Goal: Use online tool/utility: Utilize a website feature to perform a specific function

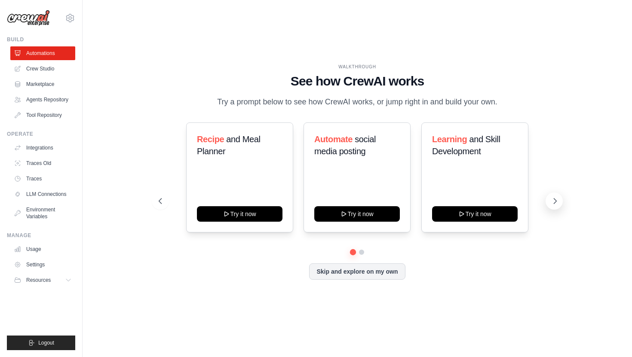
click at [554, 204] on icon at bounding box center [555, 201] width 3 height 5
click at [40, 179] on link "Traces" at bounding box center [43, 179] width 65 height 14
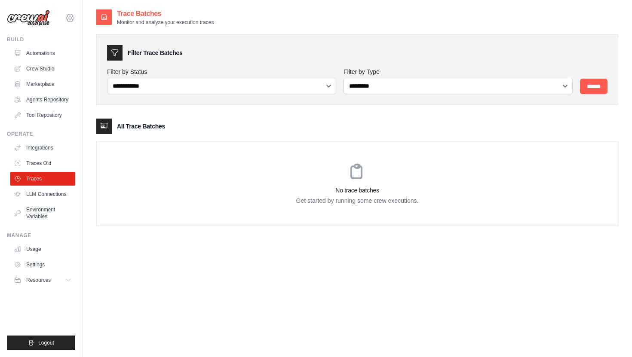
click at [71, 21] on icon at bounding box center [70, 18] width 10 height 10
click at [92, 56] on span "Settings" at bounding box center [107, 53] width 68 height 9
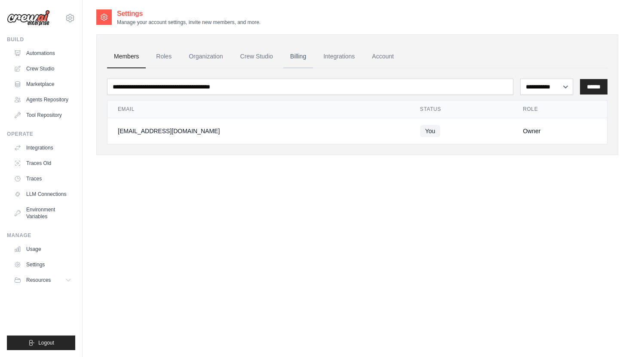
click at [307, 64] on link "Billing" at bounding box center [298, 56] width 30 height 23
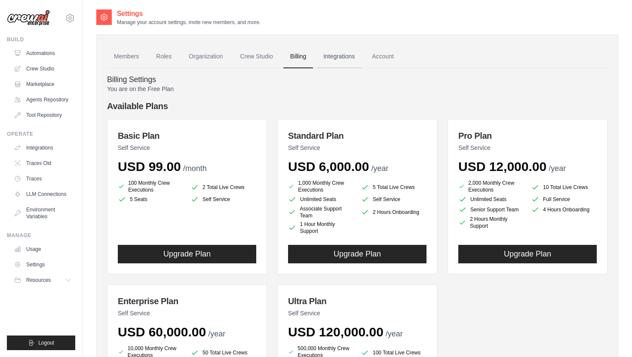
click at [349, 50] on link "Integrations" at bounding box center [338, 56] width 45 height 23
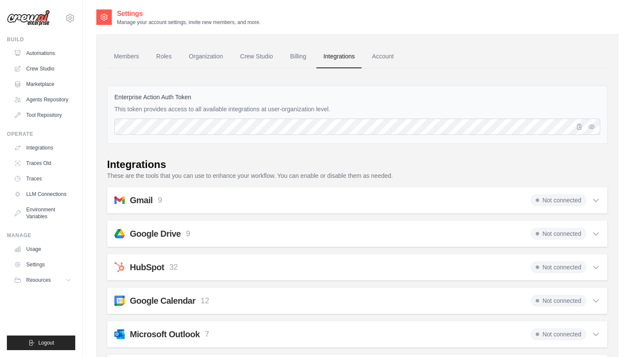
click at [272, 54] on link "Crew Studio" at bounding box center [256, 56] width 46 height 23
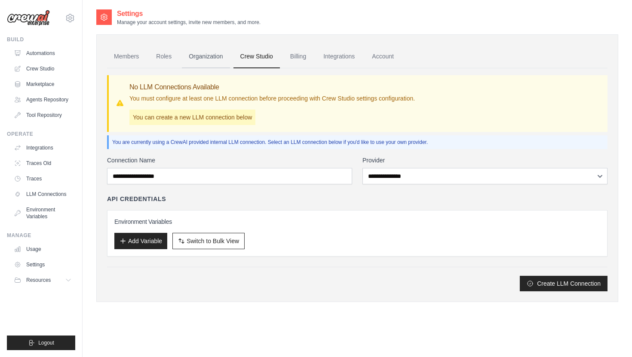
click at [210, 57] on link "Organization" at bounding box center [206, 56] width 48 height 23
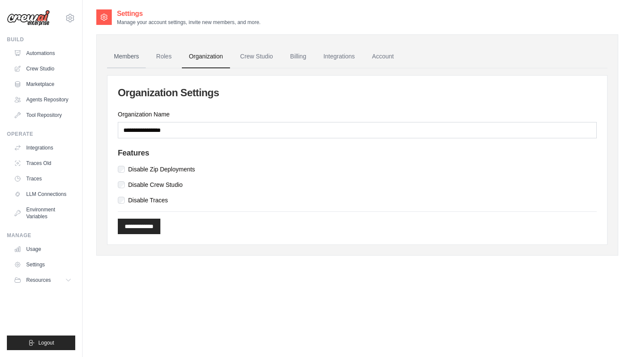
click at [128, 53] on link "Members" at bounding box center [126, 56] width 39 height 23
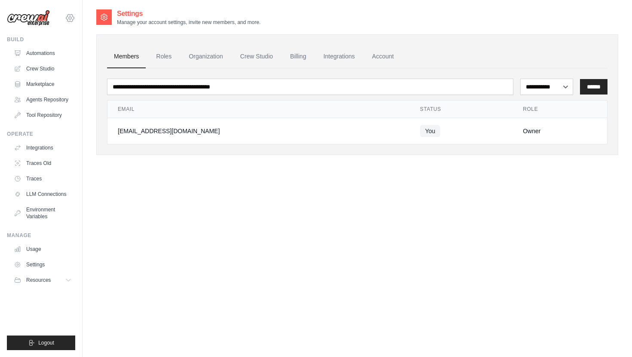
click at [68, 18] on icon at bounding box center [70, 18] width 10 height 10
click at [140, 184] on div "**********" at bounding box center [357, 187] width 522 height 357
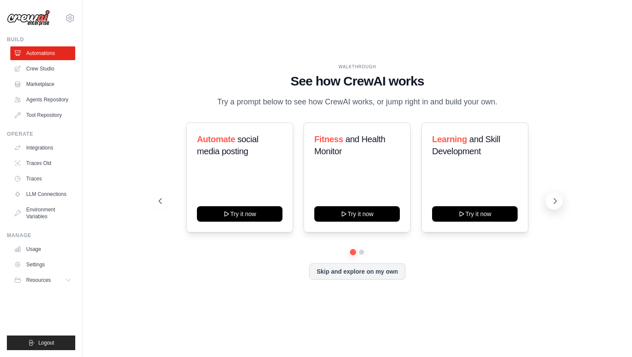
click at [553, 200] on button at bounding box center [554, 201] width 17 height 17
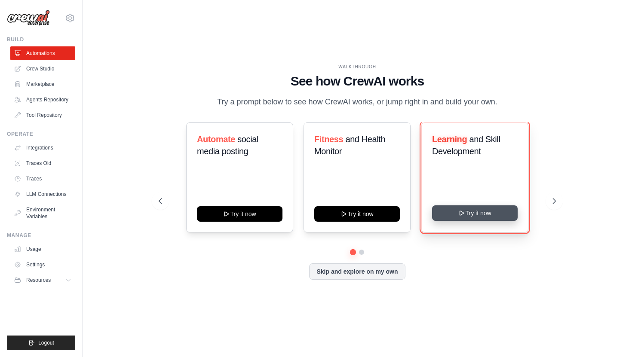
click at [504, 221] on button "Try it now" at bounding box center [475, 213] width 86 height 15
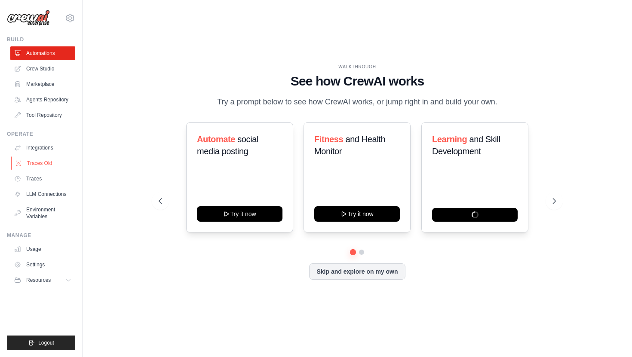
click at [64, 164] on link "Traces Old" at bounding box center [43, 164] width 65 height 14
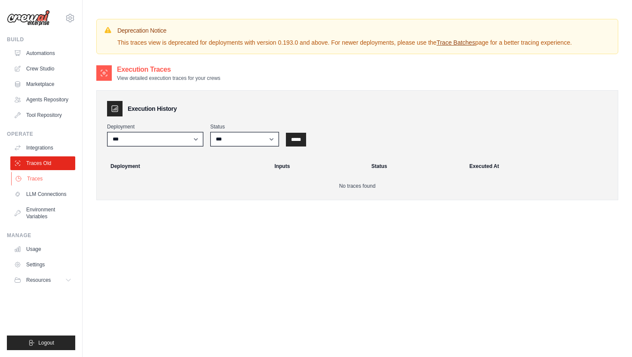
click at [54, 184] on link "Traces" at bounding box center [43, 179] width 65 height 14
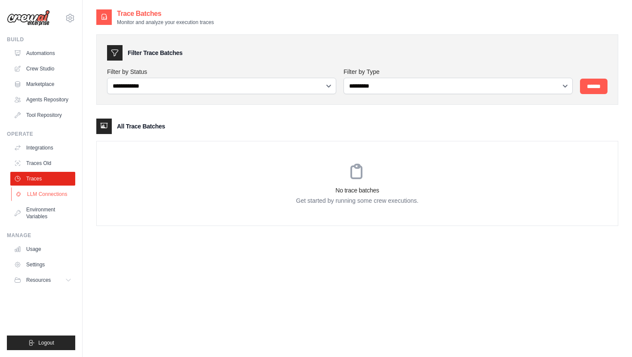
click at [58, 193] on link "LLM Connections" at bounding box center [43, 194] width 65 height 14
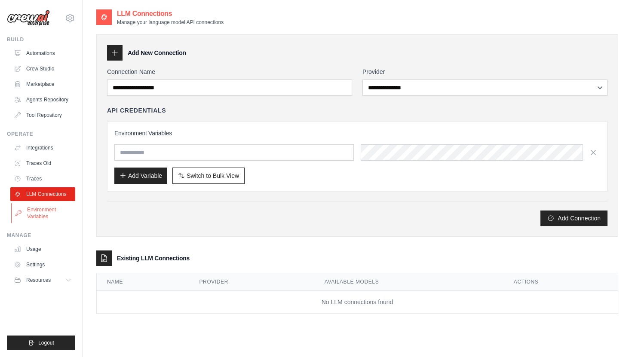
click at [61, 207] on link "Environment Variables" at bounding box center [43, 213] width 65 height 21
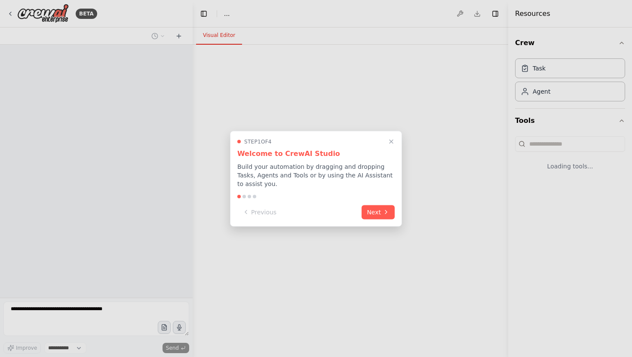
select select "****"
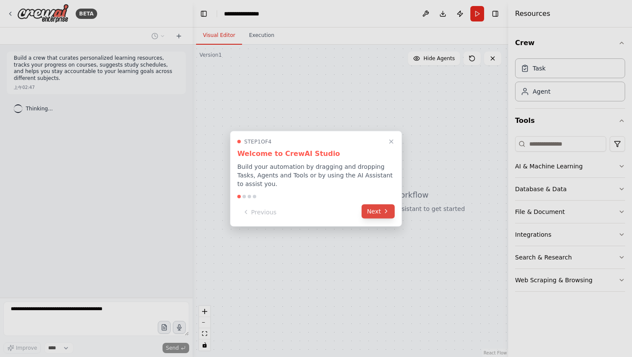
click at [380, 209] on button "Next" at bounding box center [378, 211] width 33 height 14
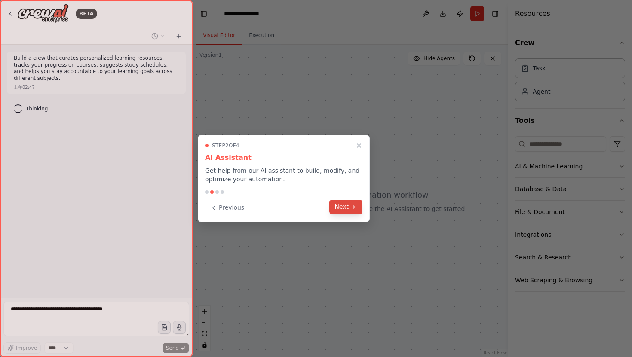
click at [352, 207] on icon at bounding box center [353, 207] width 7 height 7
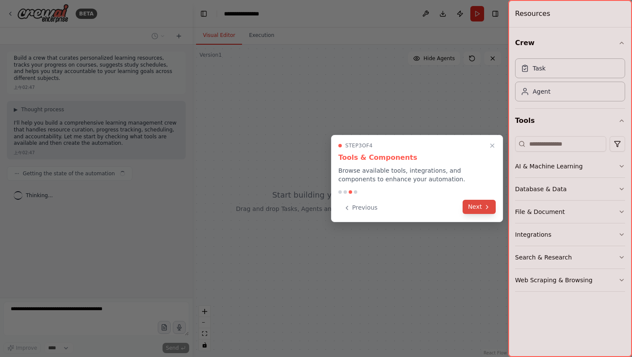
click at [473, 214] on div "Previous Next" at bounding box center [416, 208] width 157 height 14
click at [482, 201] on button "Next" at bounding box center [479, 207] width 33 height 14
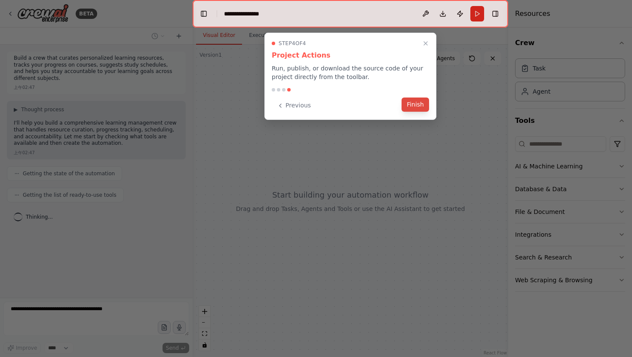
click at [417, 107] on button "Finish" at bounding box center [416, 105] width 28 height 14
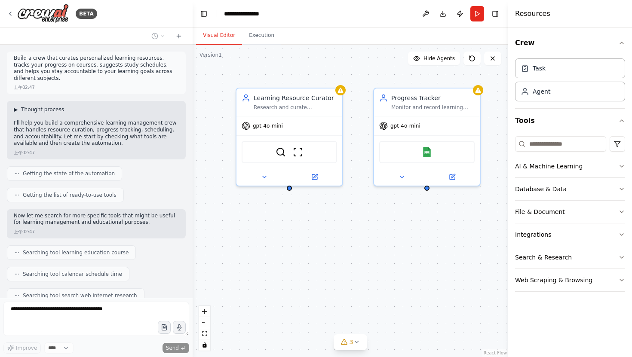
click at [15, 106] on span "▶" at bounding box center [16, 109] width 4 height 7
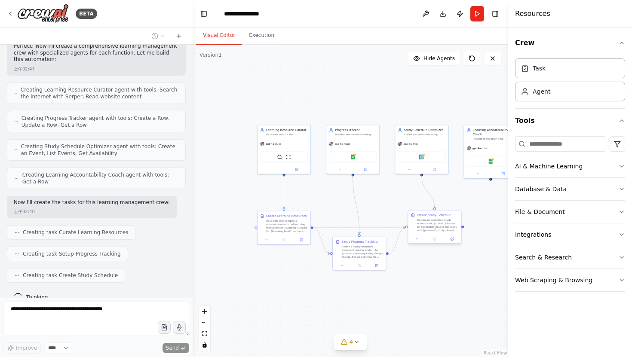
scroll to position [422, 0]
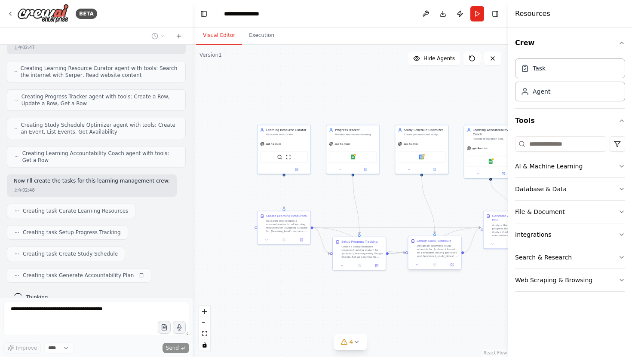
click at [457, 267] on div at bounding box center [434, 265] width 53 height 9
click at [472, 284] on div ".deletable-edge-delete-btn { width: 20px; height: 20px; border: 0px solid #ffff…" at bounding box center [351, 201] width 316 height 313
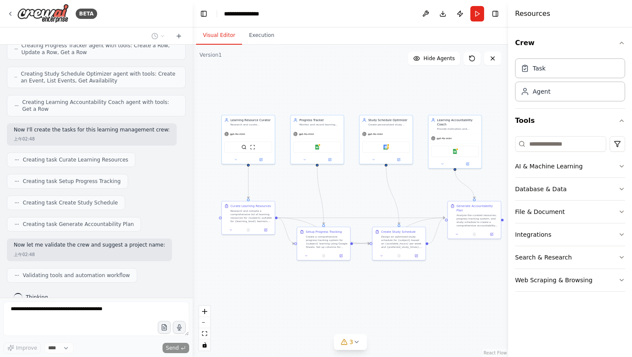
drag, startPoint x: 432, startPoint y: 93, endPoint x: 396, endPoint y: 83, distance: 37.0
click at [396, 83] on div ".deletable-edge-delete-btn { width: 20px; height: 20px; border: 0px solid #ffff…" at bounding box center [351, 201] width 316 height 313
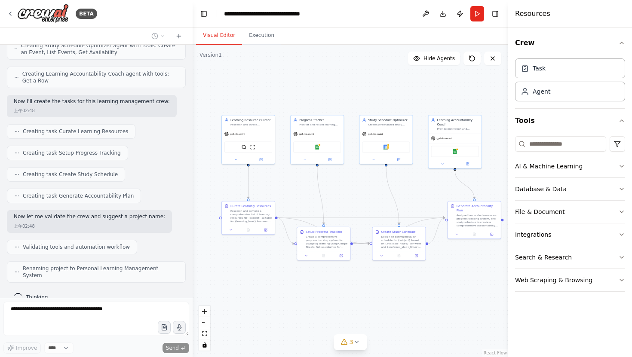
scroll to position [494, 0]
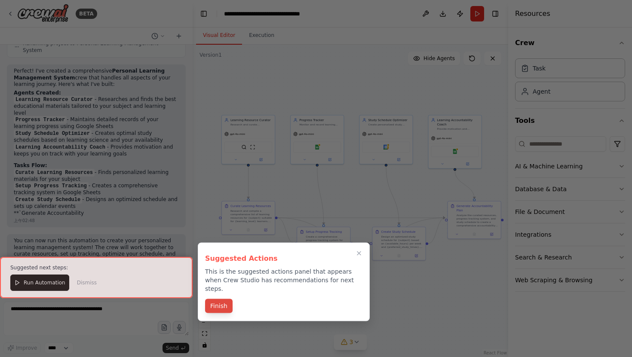
click at [230, 299] on button "Finish" at bounding box center [219, 306] width 28 height 14
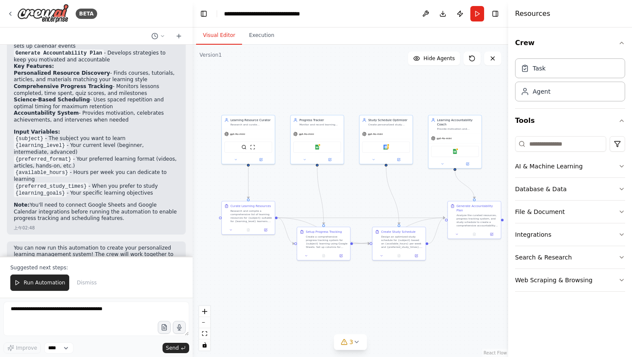
scroll to position [894, 0]
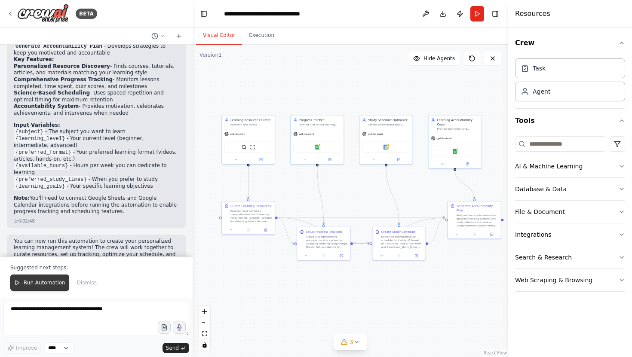
click at [45, 288] on button "Run Automation" at bounding box center [39, 283] width 59 height 16
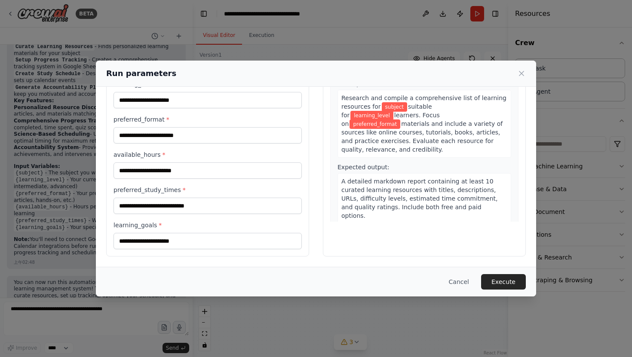
scroll to position [0, 0]
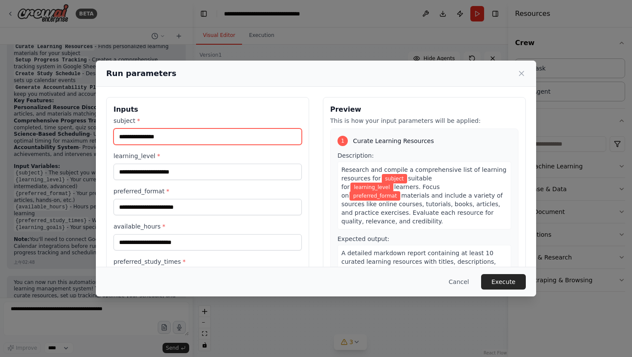
click at [219, 138] on input "subject *" at bounding box center [208, 137] width 188 height 16
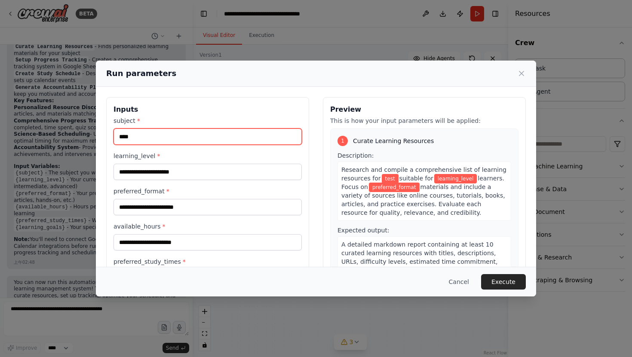
type input "****"
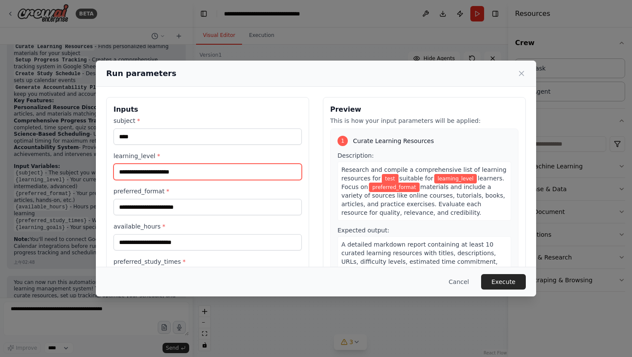
click at [209, 173] on input "learning_level *" at bounding box center [208, 172] width 188 height 16
click at [209, 172] on input "learning_level *" at bounding box center [208, 172] width 188 height 16
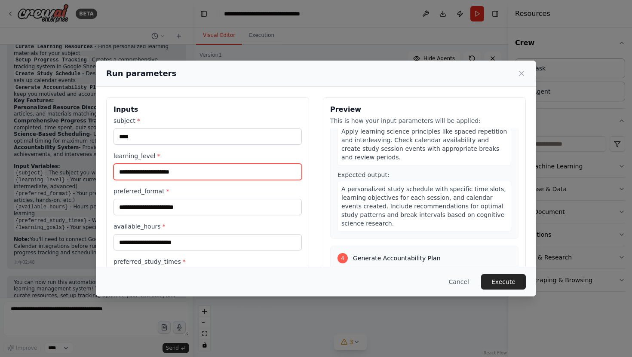
scroll to position [461, 0]
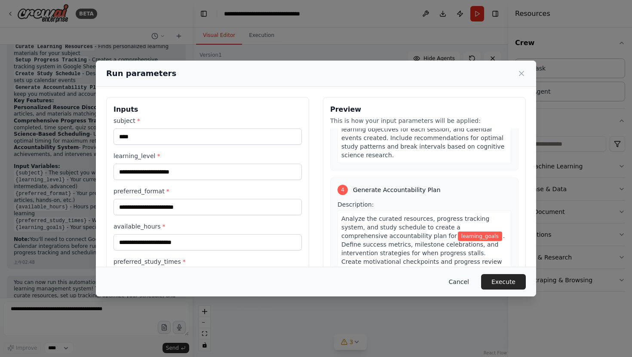
click at [470, 282] on button "Cancel" at bounding box center [459, 281] width 34 height 15
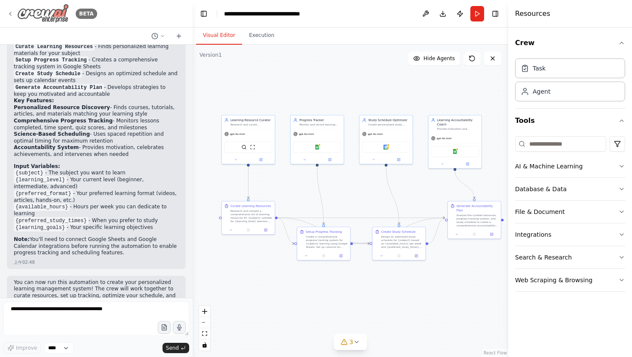
click at [11, 12] on icon at bounding box center [10, 13] width 2 height 3
